Goal: Transaction & Acquisition: Purchase product/service

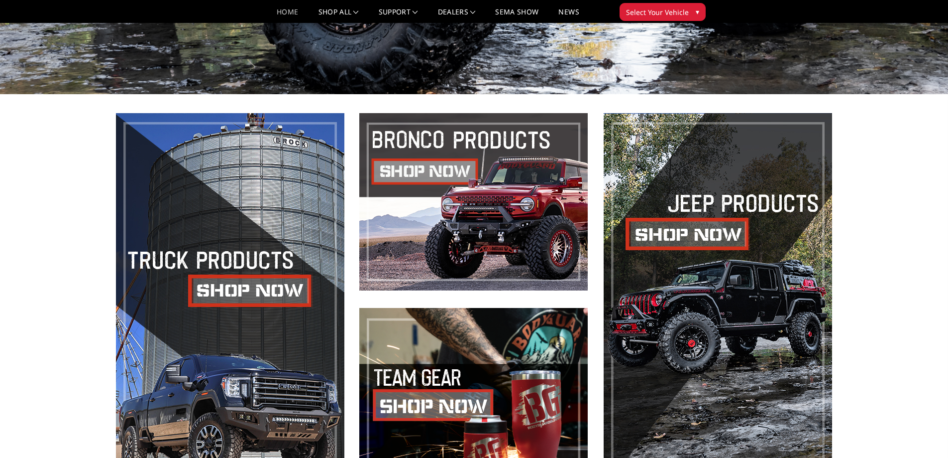
scroll to position [398, 0]
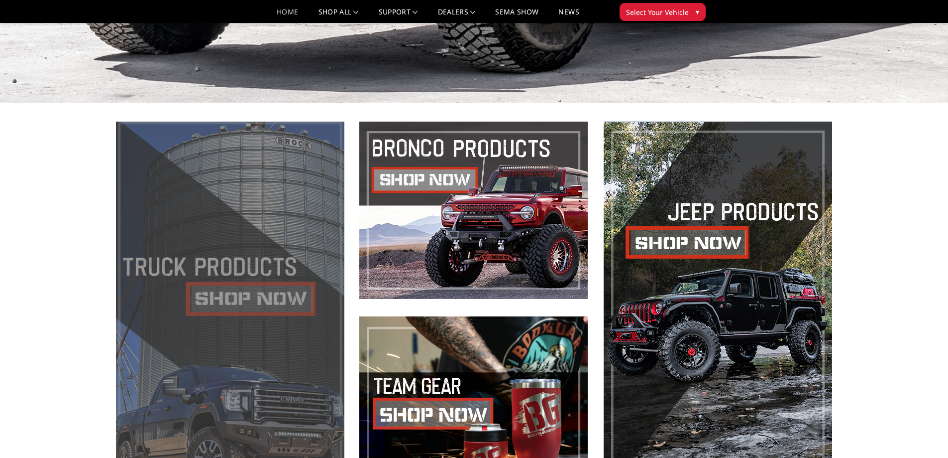
click at [304, 270] on span at bounding box center [230, 307] width 229 height 372
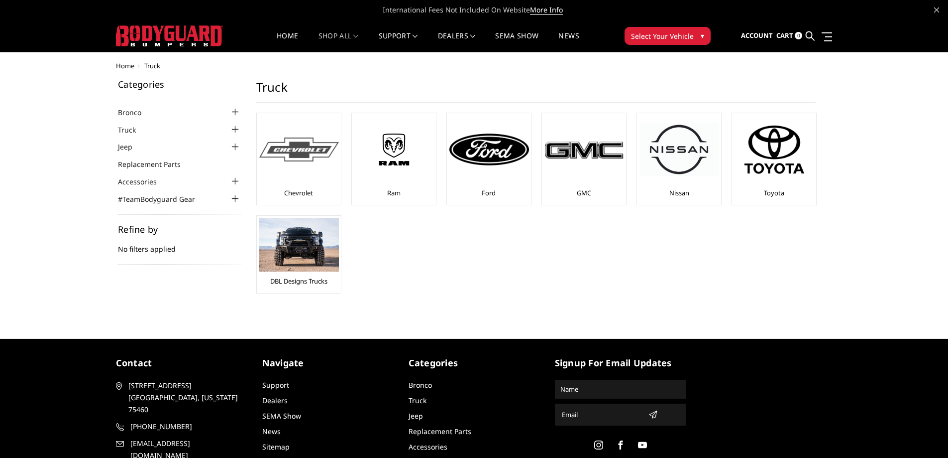
click at [284, 188] on div "Chevrolet" at bounding box center [298, 158] width 79 height 87
click at [301, 166] on div at bounding box center [299, 149] width 80 height 68
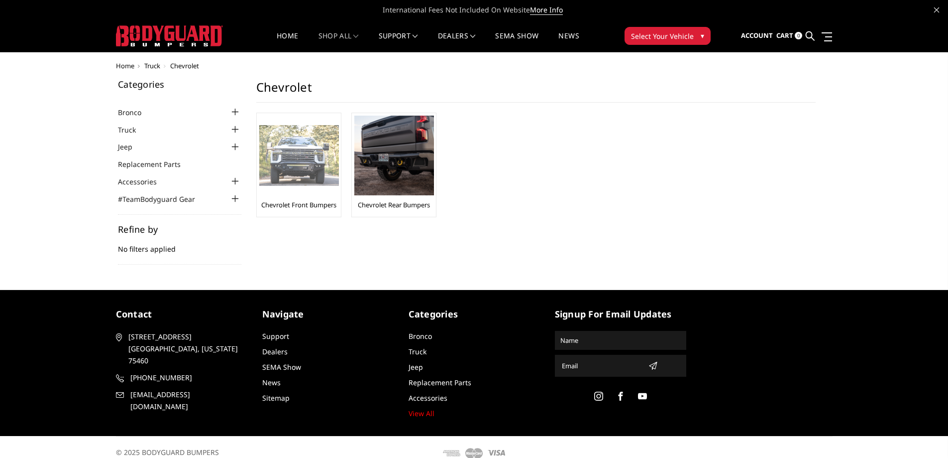
click at [300, 188] on div at bounding box center [299, 155] width 80 height 80
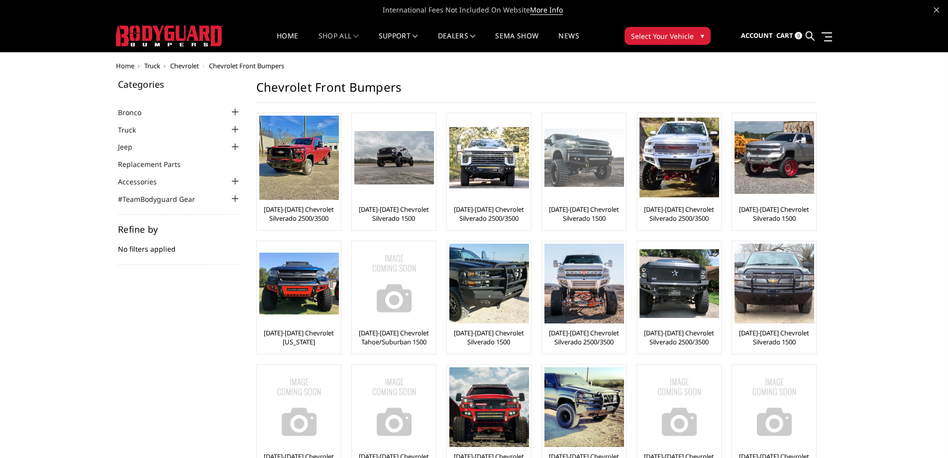
click at [570, 196] on div at bounding box center [585, 157] width 80 height 84
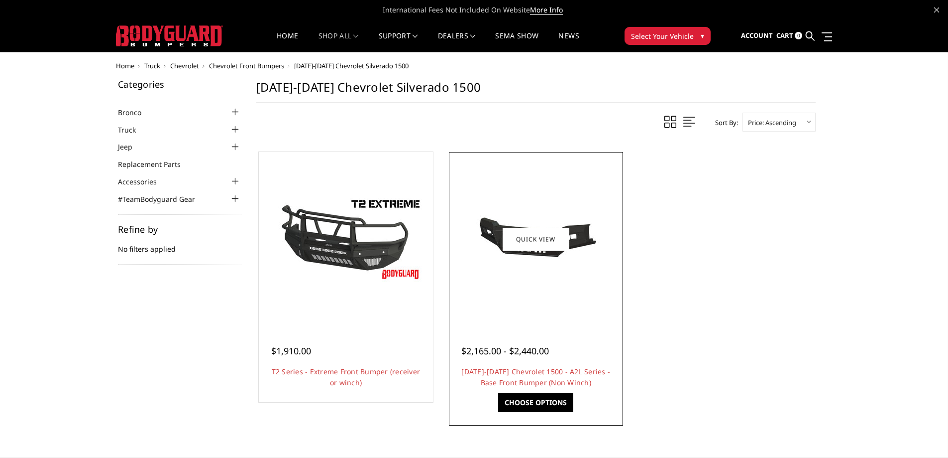
click at [553, 313] on div at bounding box center [536, 238] width 169 height 169
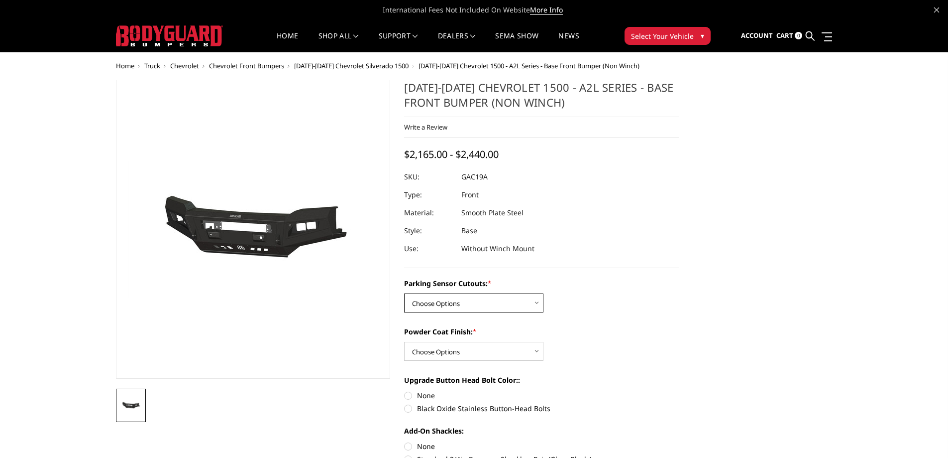
click at [469, 297] on select "Choose Options WITH Parking Sensor Cutouts WITHOUT Parking Sensor Cutouts" at bounding box center [473, 302] width 139 height 19
select select "3866"
click at [404, 293] on select "Choose Options WITH Parking Sensor Cutouts WITHOUT Parking Sensor Cutouts" at bounding box center [473, 302] width 139 height 19
click at [462, 343] on select "Choose Options Bare Metal Textured Black Powder Coat" at bounding box center [473, 351] width 139 height 19
select select "3869"
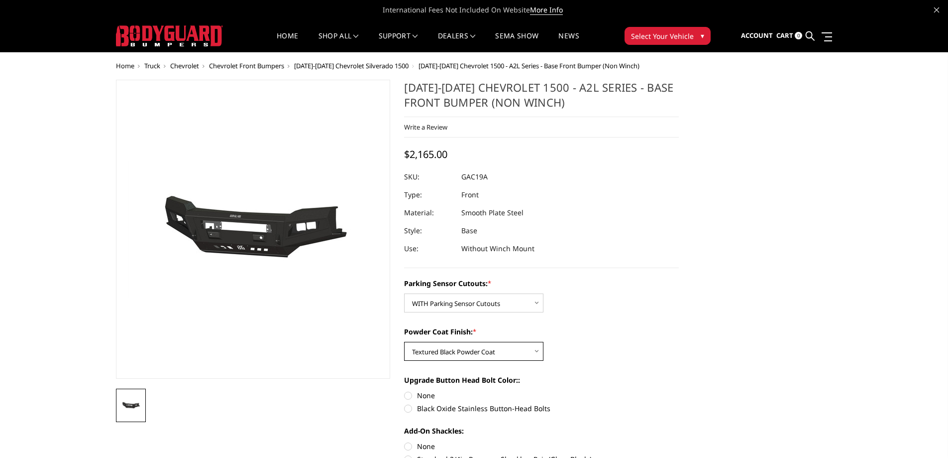
click at [404, 342] on select "Choose Options Bare Metal Textured Black Powder Coat" at bounding box center [473, 351] width 139 height 19
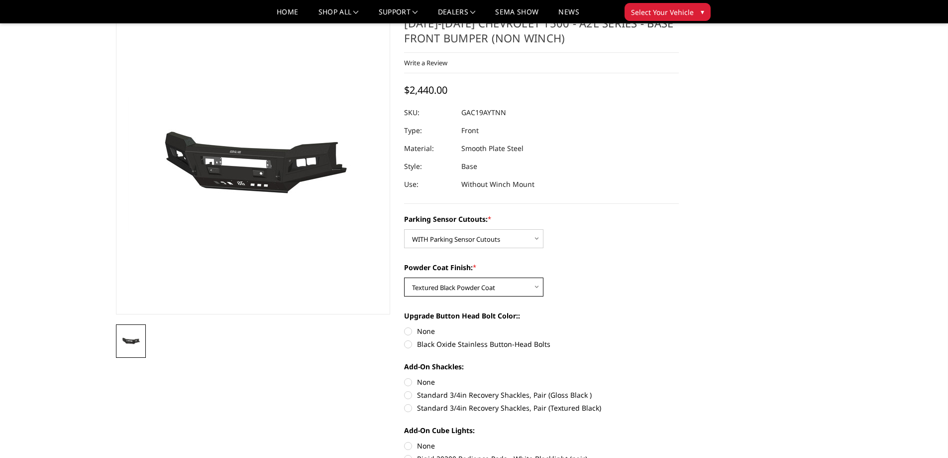
scroll to position [50, 0]
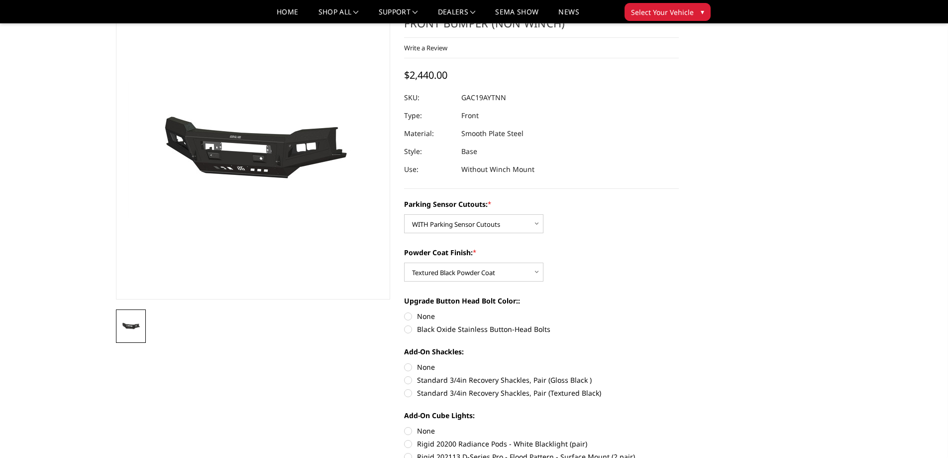
click at [409, 331] on label "Black Oxide Stainless Button-Head Bolts" at bounding box center [541, 329] width 275 height 10
click at [679, 311] on input "Black Oxide Stainless Button-Head Bolts" at bounding box center [679, 311] width 0 height 0
radio input "true"
click at [410, 316] on label "None" at bounding box center [541, 316] width 275 height 10
click at [405, 311] on input "None" at bounding box center [404, 311] width 0 height 0
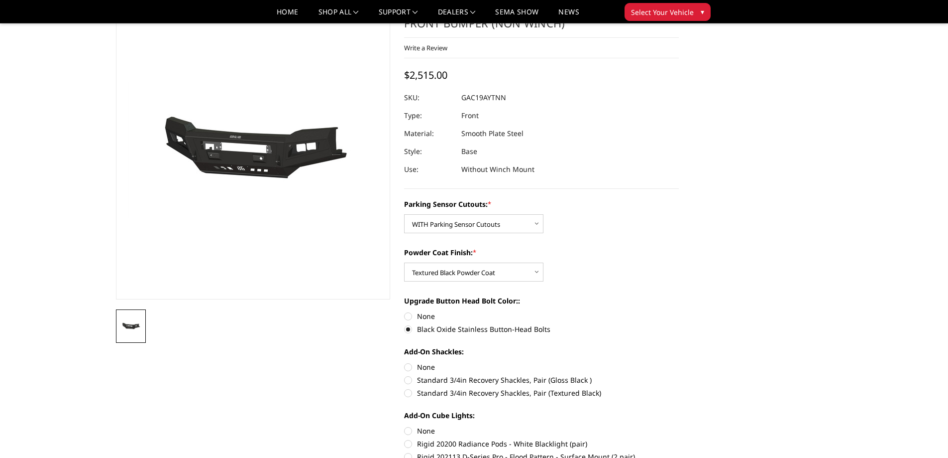
radio input "true"
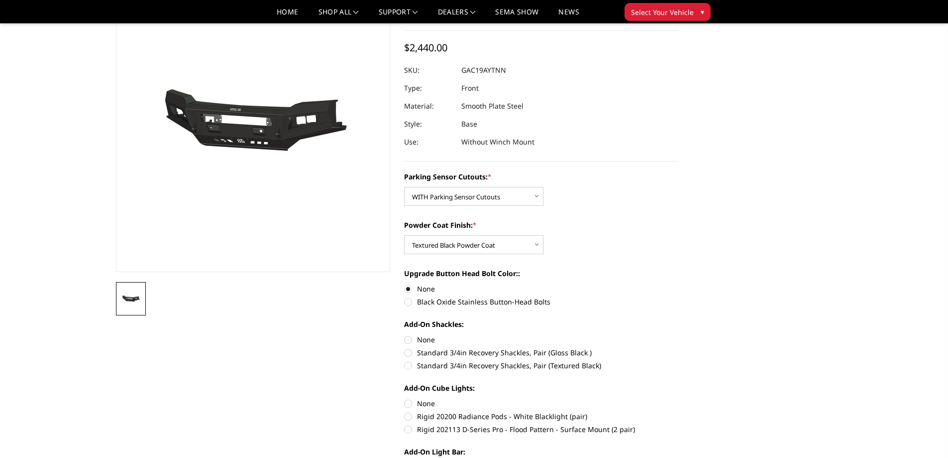
scroll to position [100, 0]
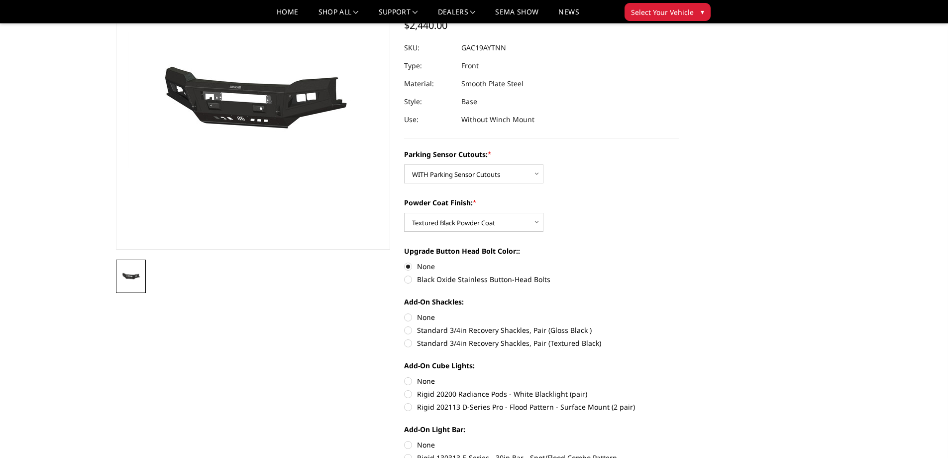
click at [407, 332] on label "Standard 3/4in Recovery Shackles, Pair (Gloss Black )" at bounding box center [541, 330] width 275 height 10
click at [679, 312] on input "Standard 3/4in Recovery Shackles, Pair (Gloss Black )" at bounding box center [679, 312] width 0 height 0
radio input "true"
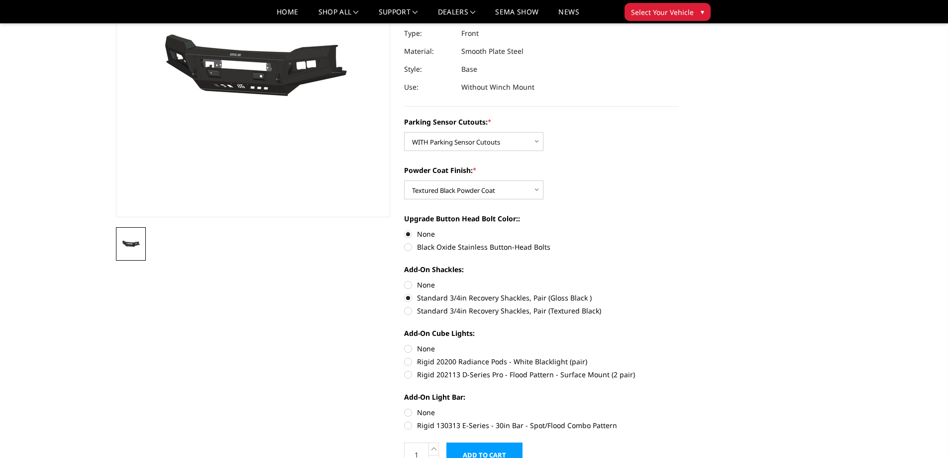
scroll to position [149, 0]
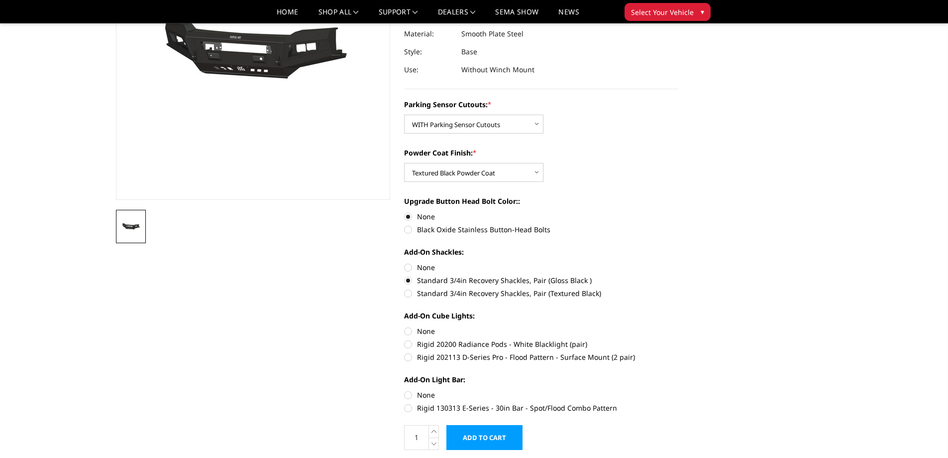
click at [407, 359] on label "Rigid 202113 D-Series Pro - Flood Pattern - Surface Mount (2 pair)" at bounding box center [541, 356] width 275 height 10
click at [679, 339] on input "Rigid 202113 D-Series Pro - Flood Pattern - Surface Mount (2 pair)" at bounding box center [679, 339] width 0 height 0
radio input "true"
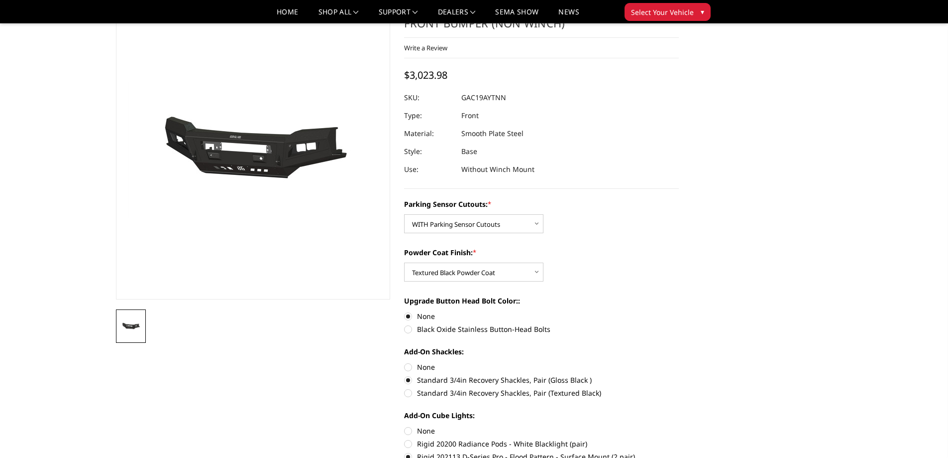
scroll to position [100, 0]
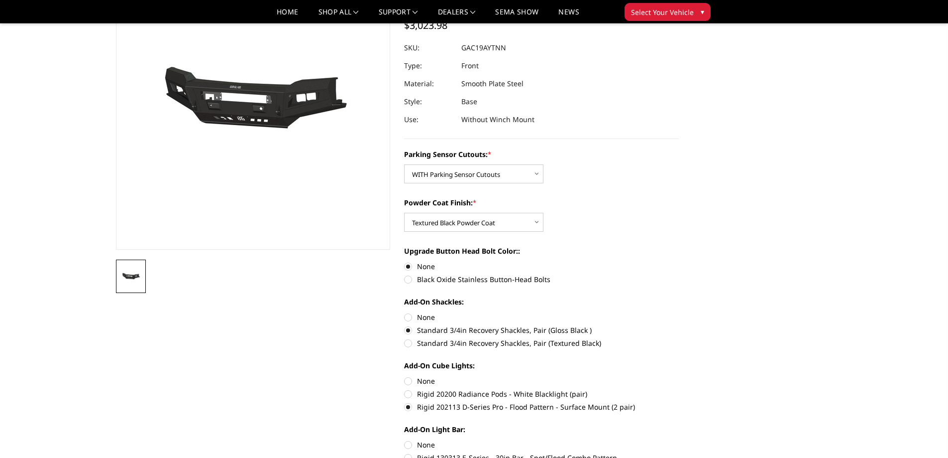
click at [409, 393] on label "Rigid 20200 Radiance Pods - White Blacklight (pair)" at bounding box center [541, 393] width 275 height 10
click at [679, 376] on input "Rigid 20200 Radiance Pods - White Blacklight (pair)" at bounding box center [679, 375] width 0 height 0
radio input "true"
click at [407, 406] on label "Rigid 202113 D-Series Pro - Flood Pattern - Surface Mount (2 pair)" at bounding box center [541, 406] width 275 height 10
click at [679, 389] on input "Rigid 202113 D-Series Pro - Flood Pattern - Surface Mount (2 pair)" at bounding box center [679, 388] width 0 height 0
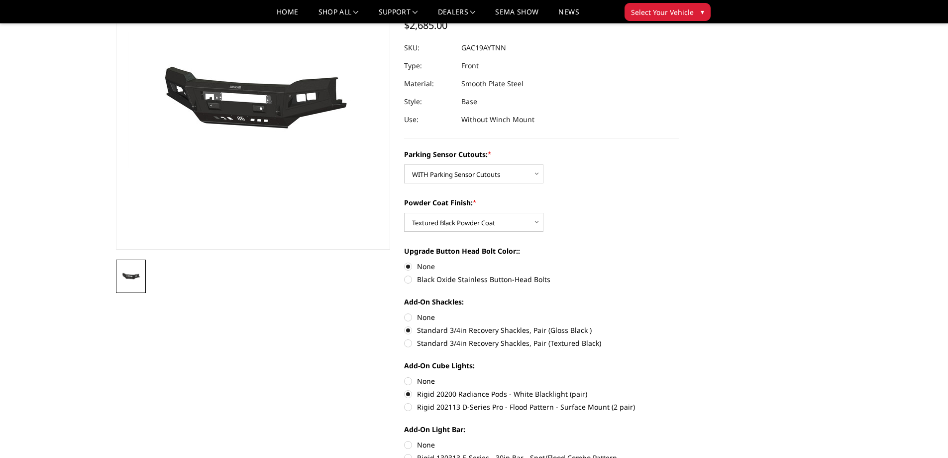
radio input "true"
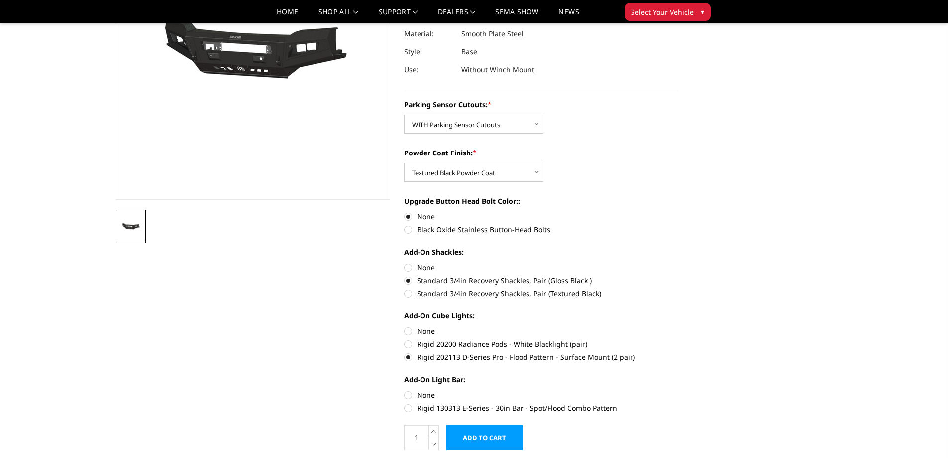
scroll to position [199, 0]
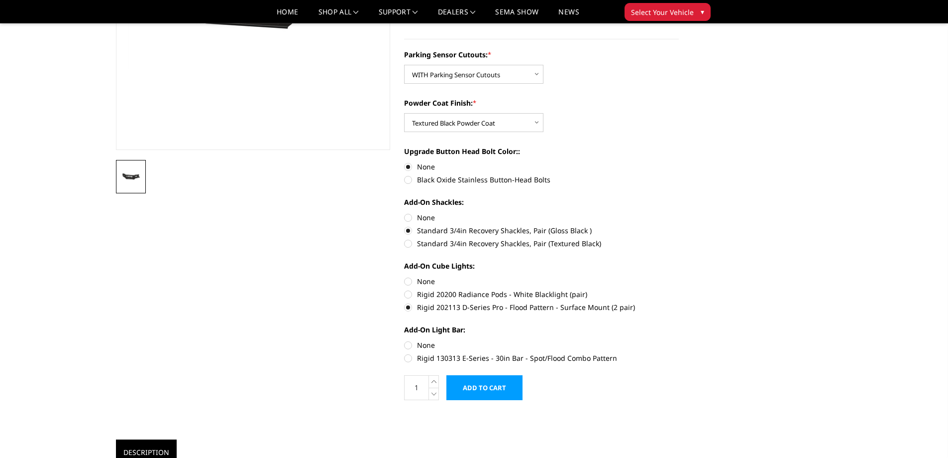
click at [408, 360] on label "Rigid 130313 E-Series - 30in Bar - Spot/Flood Combo Pattern" at bounding box center [541, 357] width 275 height 10
click at [679, 340] on input "Rigid 130313 E-Series - 30in Bar - Spot/Flood Combo Pattern" at bounding box center [679, 340] width 0 height 0
radio input "true"
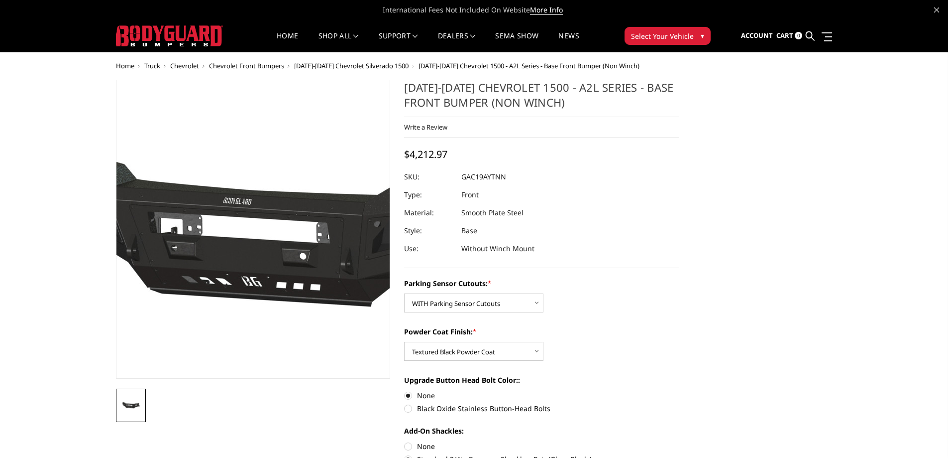
scroll to position [50, 0]
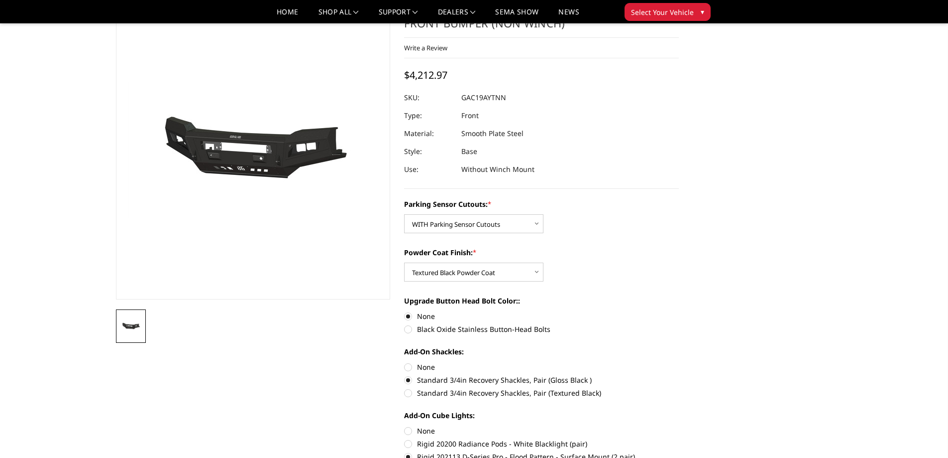
click at [135, 314] on link at bounding box center [131, 325] width 30 height 33
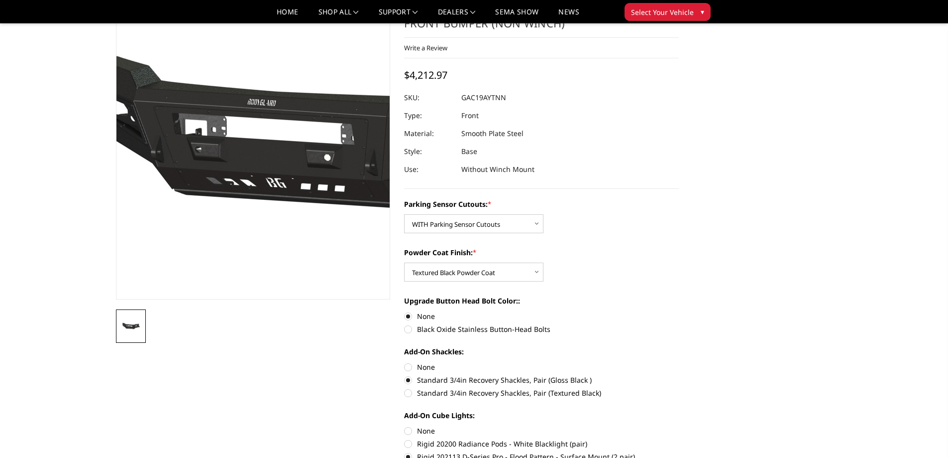
click at [213, 233] on img at bounding box center [306, 136] width 637 height 348
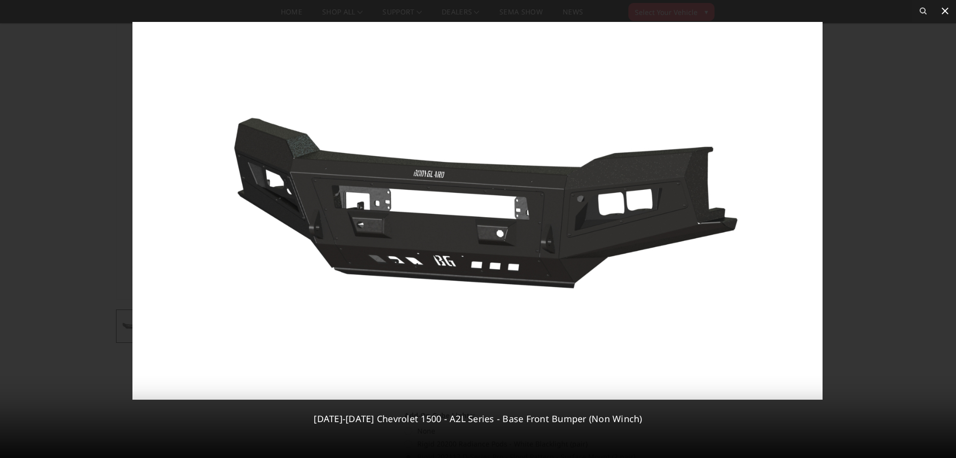
click at [943, 10] on icon at bounding box center [945, 11] width 12 height 12
